Goal: Task Accomplishment & Management: Use online tool/utility

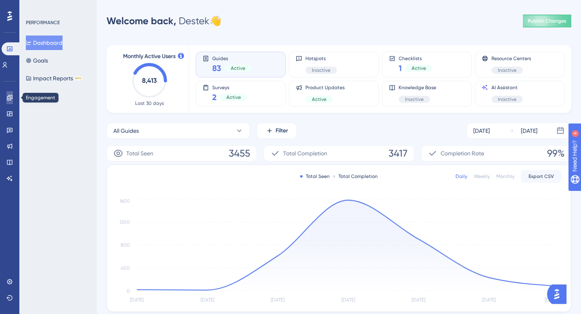
click at [10, 102] on link at bounding box center [9, 97] width 6 height 13
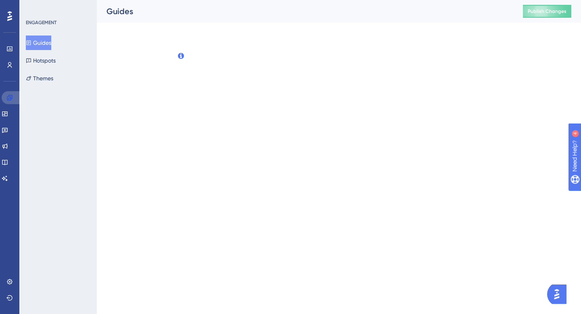
click at [10, 102] on link at bounding box center [11, 97] width 19 height 13
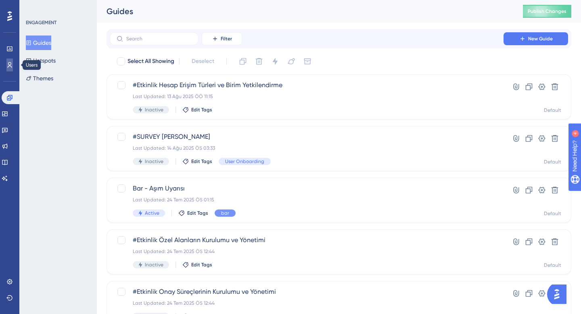
click at [8, 62] on icon at bounding box center [10, 65] width 4 height 6
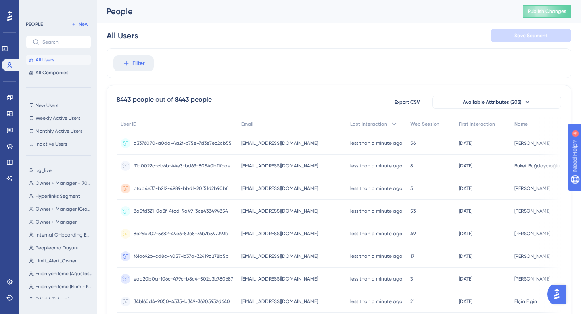
scroll to position [5, 0]
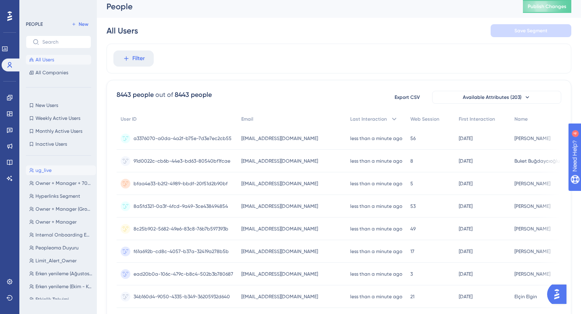
click at [54, 172] on button "ug_live ug_live" at bounding box center [61, 170] width 70 height 10
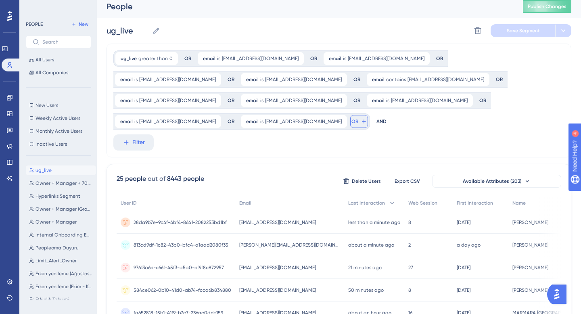
click at [360, 124] on icon at bounding box center [363, 121] width 6 height 6
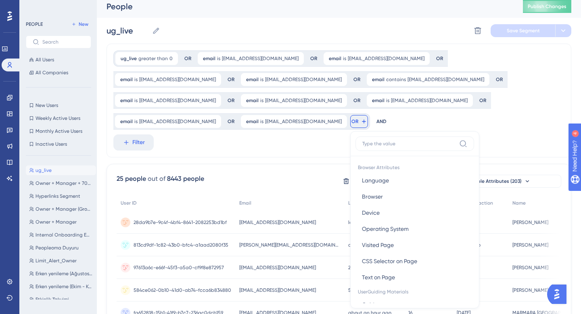
scroll to position [67, 0]
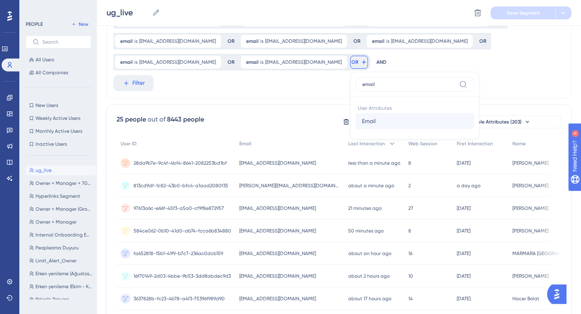
type input "email"
click at [355, 121] on button "Email Email" at bounding box center [414, 121] width 119 height 16
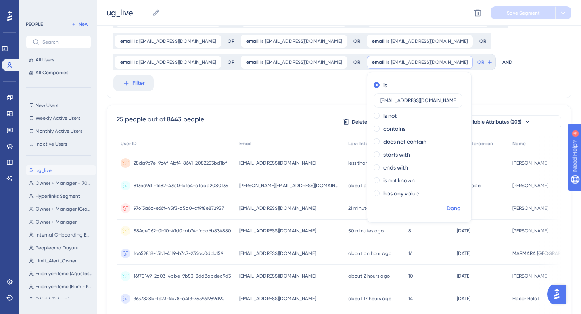
type input "[EMAIL_ADDRESS][DOMAIN_NAME]"
click at [446, 208] on span "Done" at bounding box center [453, 209] width 14 height 10
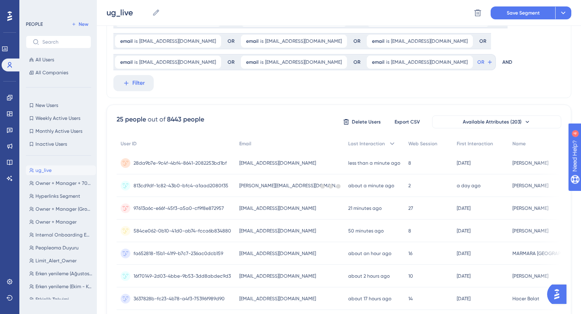
scroll to position [0, 0]
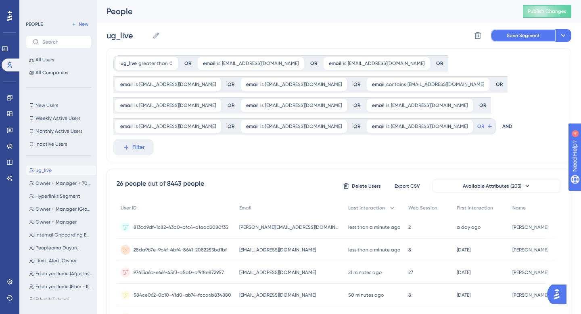
click at [525, 32] on span "Save Segment" at bounding box center [522, 35] width 33 height 6
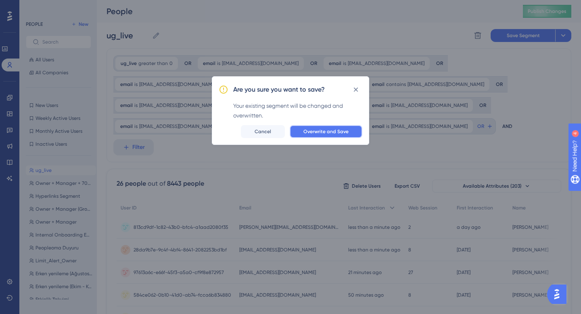
click at [352, 133] on button "Overwrite and Save" at bounding box center [326, 131] width 73 height 13
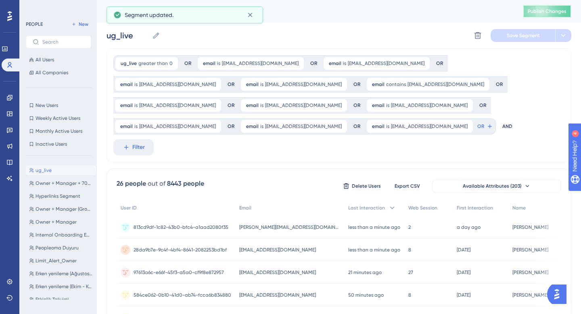
click at [544, 12] on span "Publish Changes" at bounding box center [546, 11] width 39 height 6
